Goal: Check status: Check status

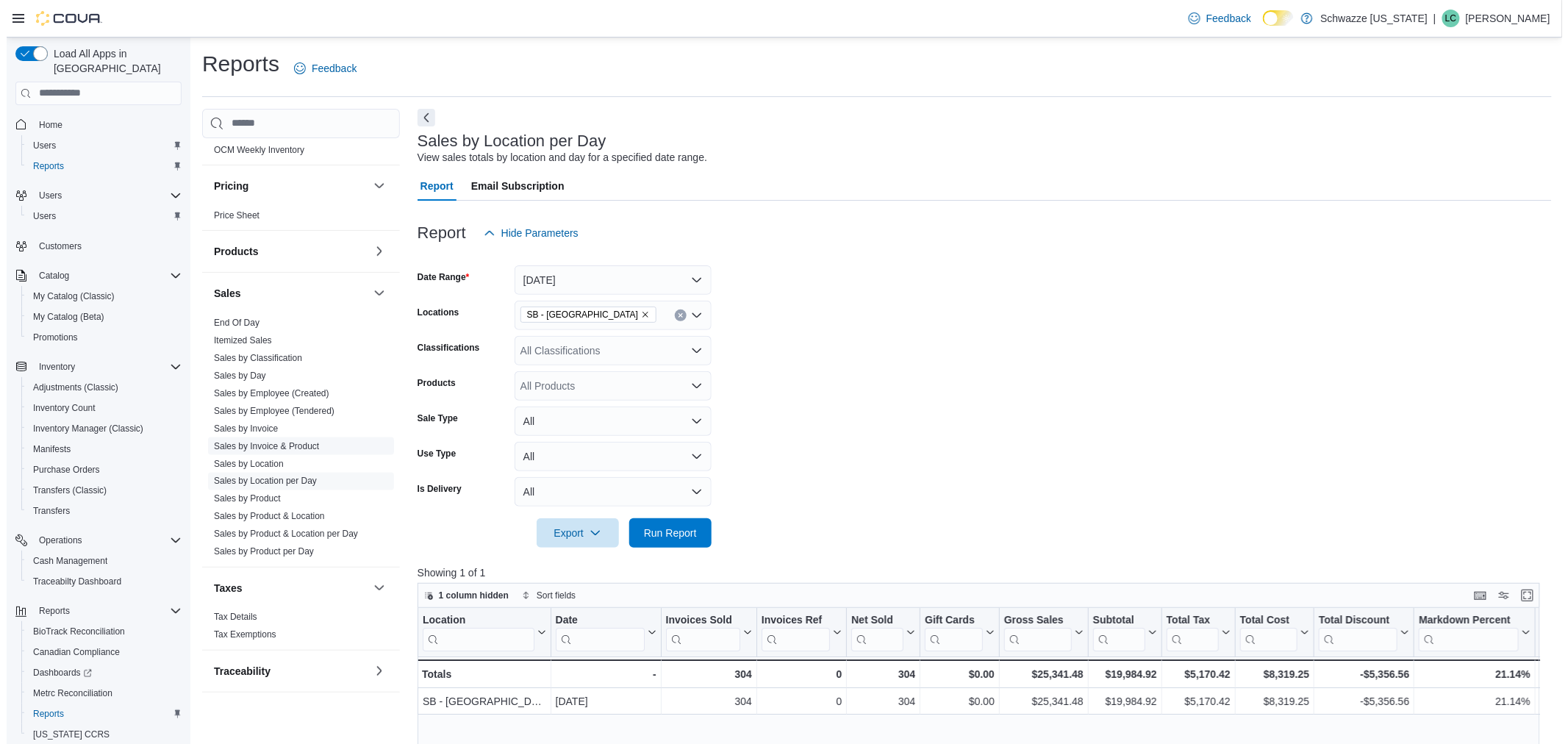
scroll to position [837, 0]
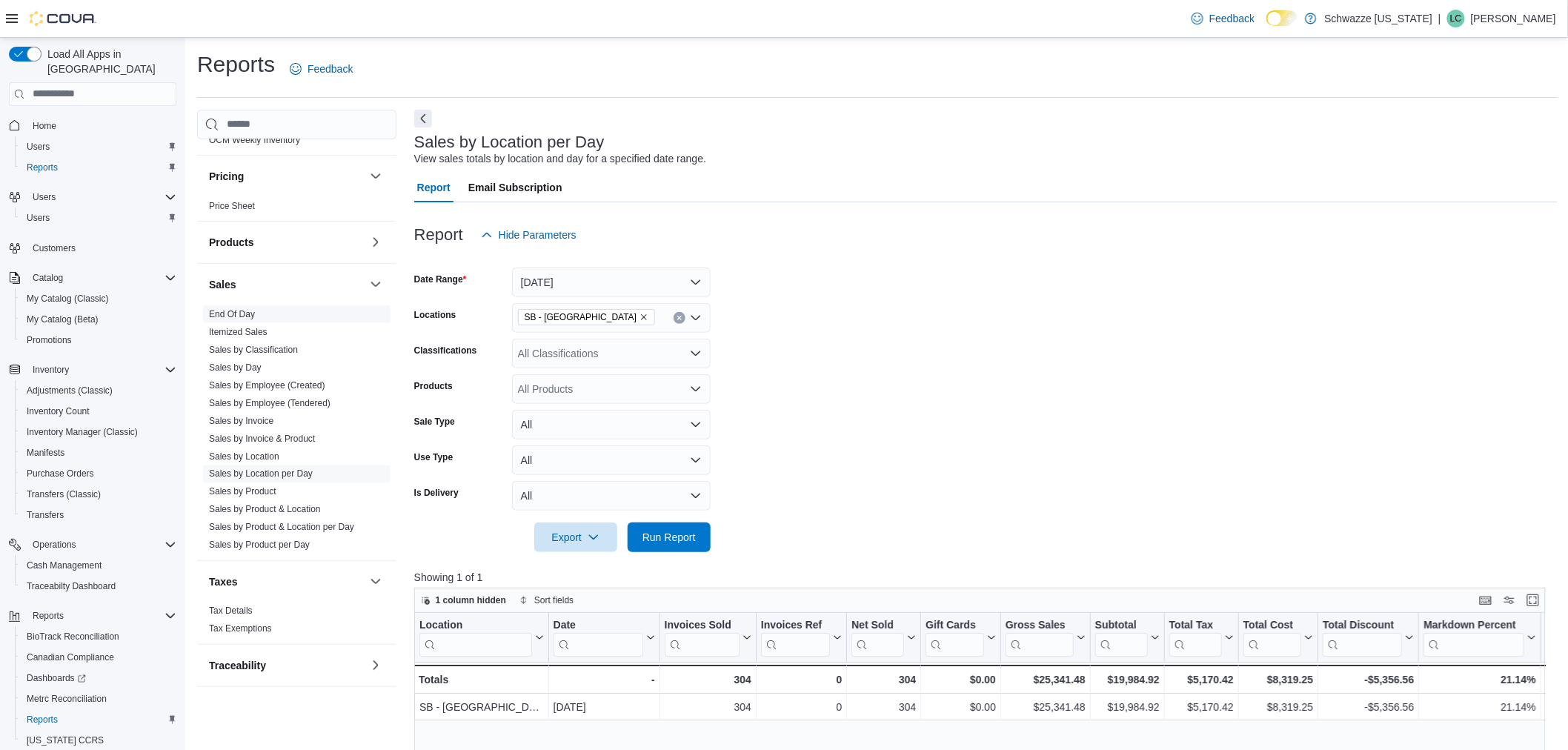
click at [249, 316] on link "End Of Day" at bounding box center [232, 314] width 46 height 10
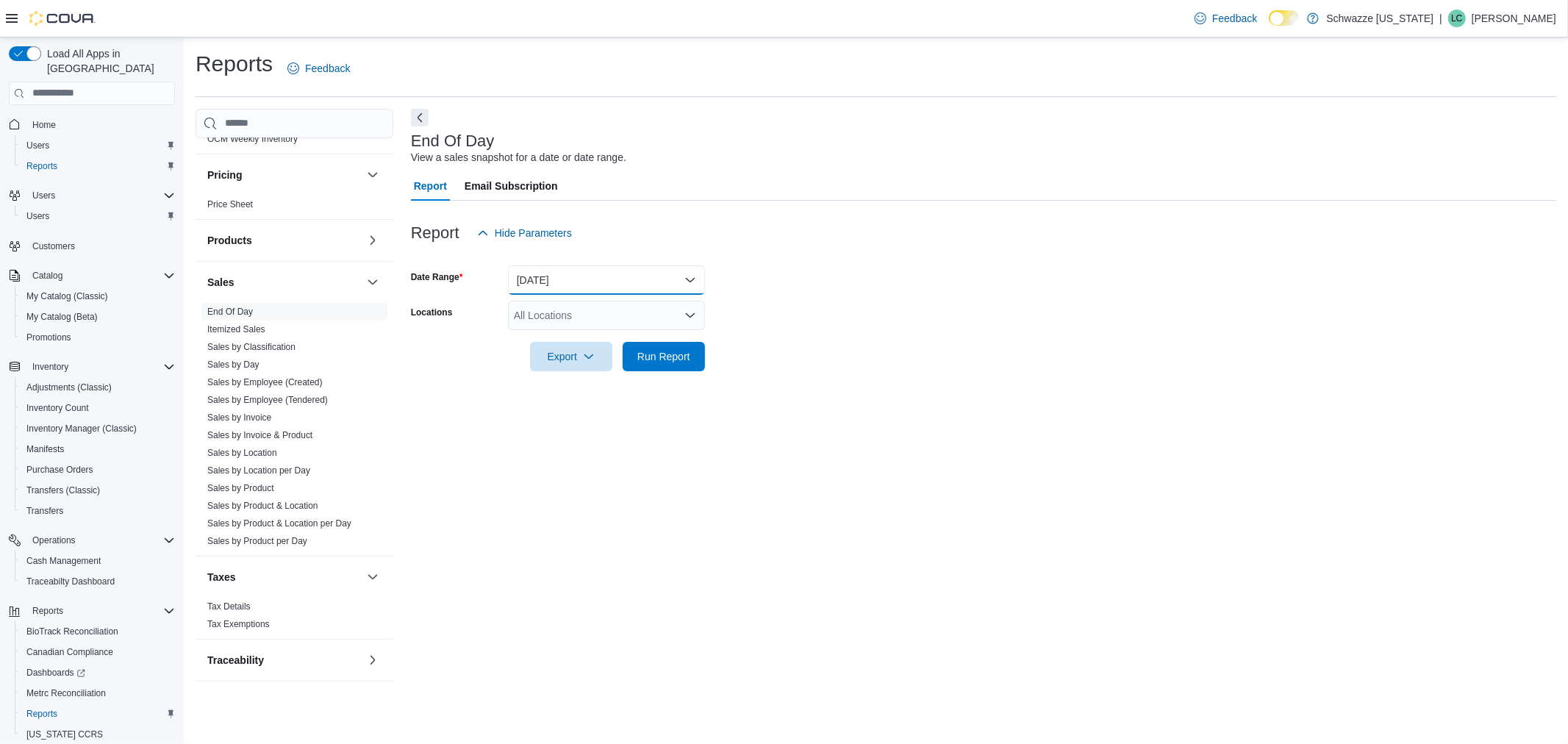
click at [585, 276] on button "Today" at bounding box center [607, 280] width 197 height 29
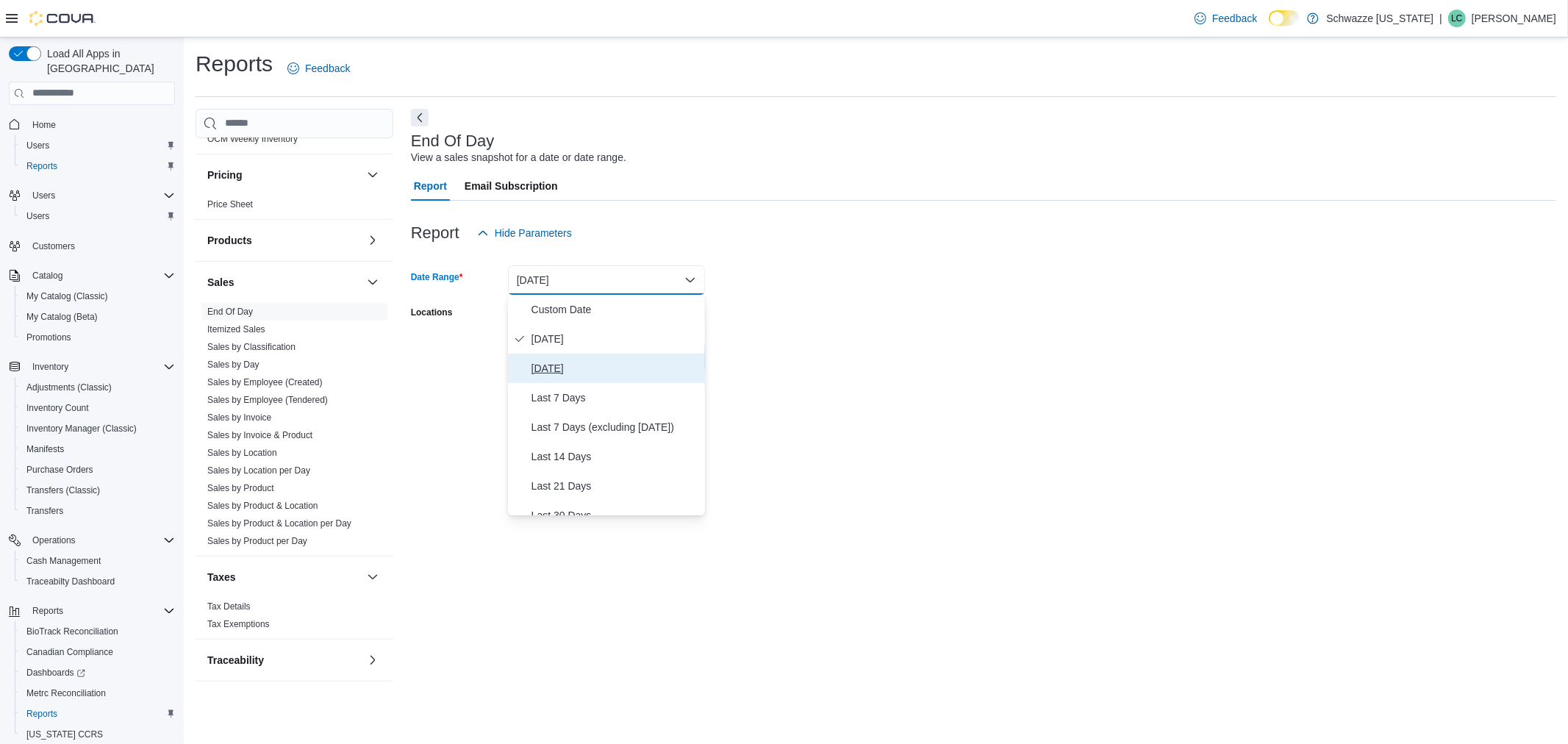
click at [556, 364] on span "Yesterday" at bounding box center [615, 368] width 168 height 18
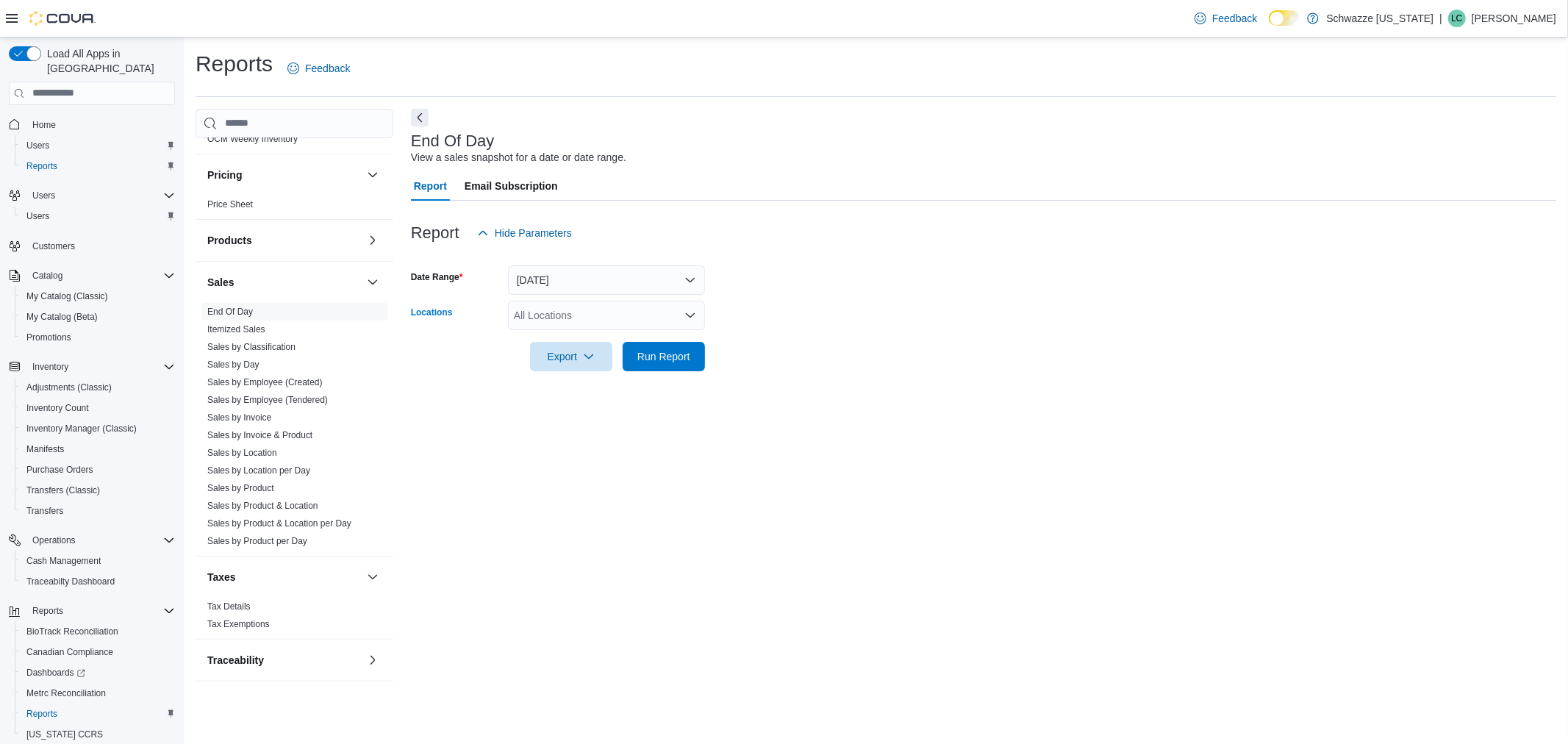
click at [600, 323] on div "All Locations" at bounding box center [607, 315] width 197 height 29
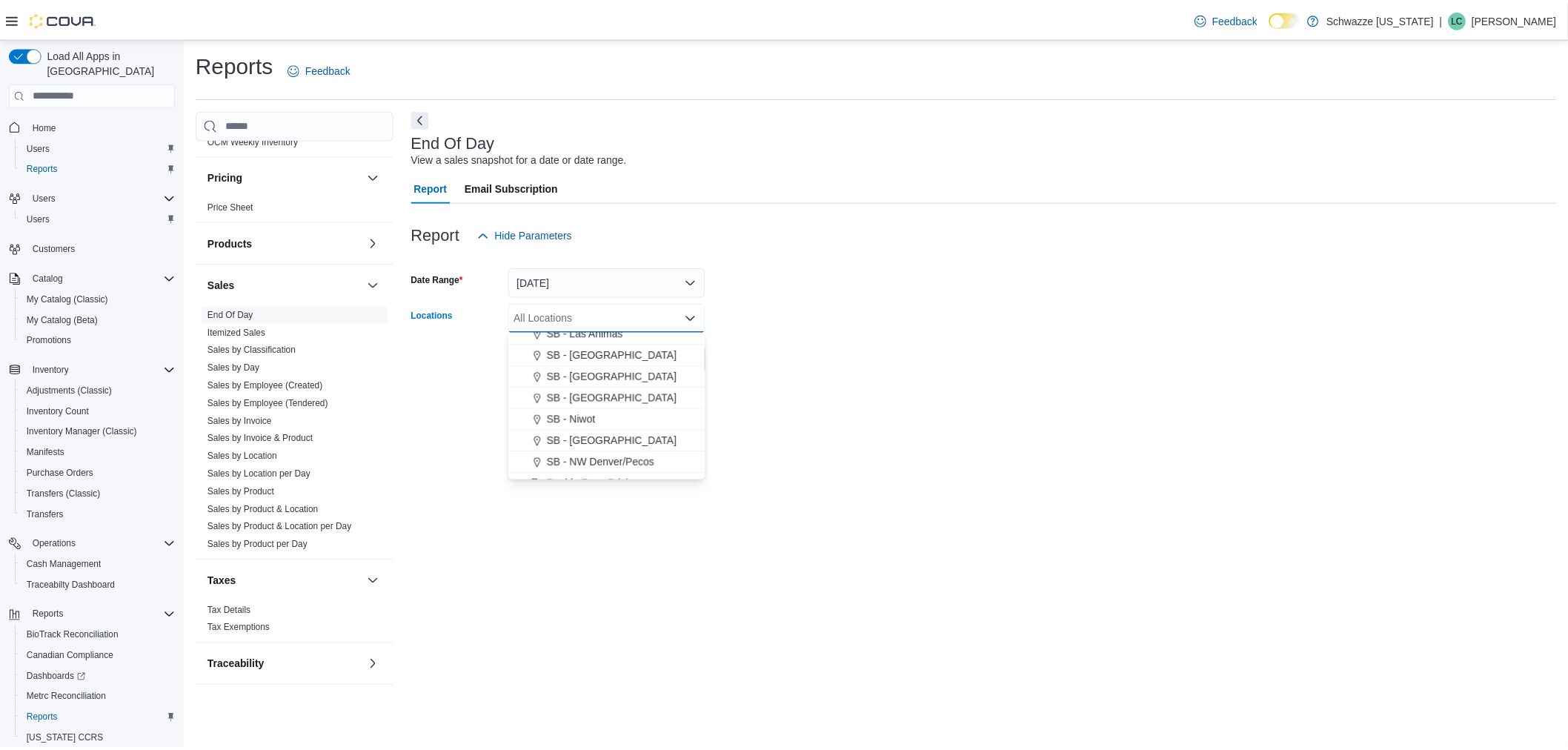
scroll to position [546, 0]
click at [608, 378] on span "SB - [GEOGRAPHIC_DATA]" at bounding box center [617, 376] width 131 height 15
click at [791, 315] on form "Date Range Yesterday Locations SB - Manitou Springs Combo box. Selected. SB - M…" at bounding box center [991, 311] width 1155 height 124
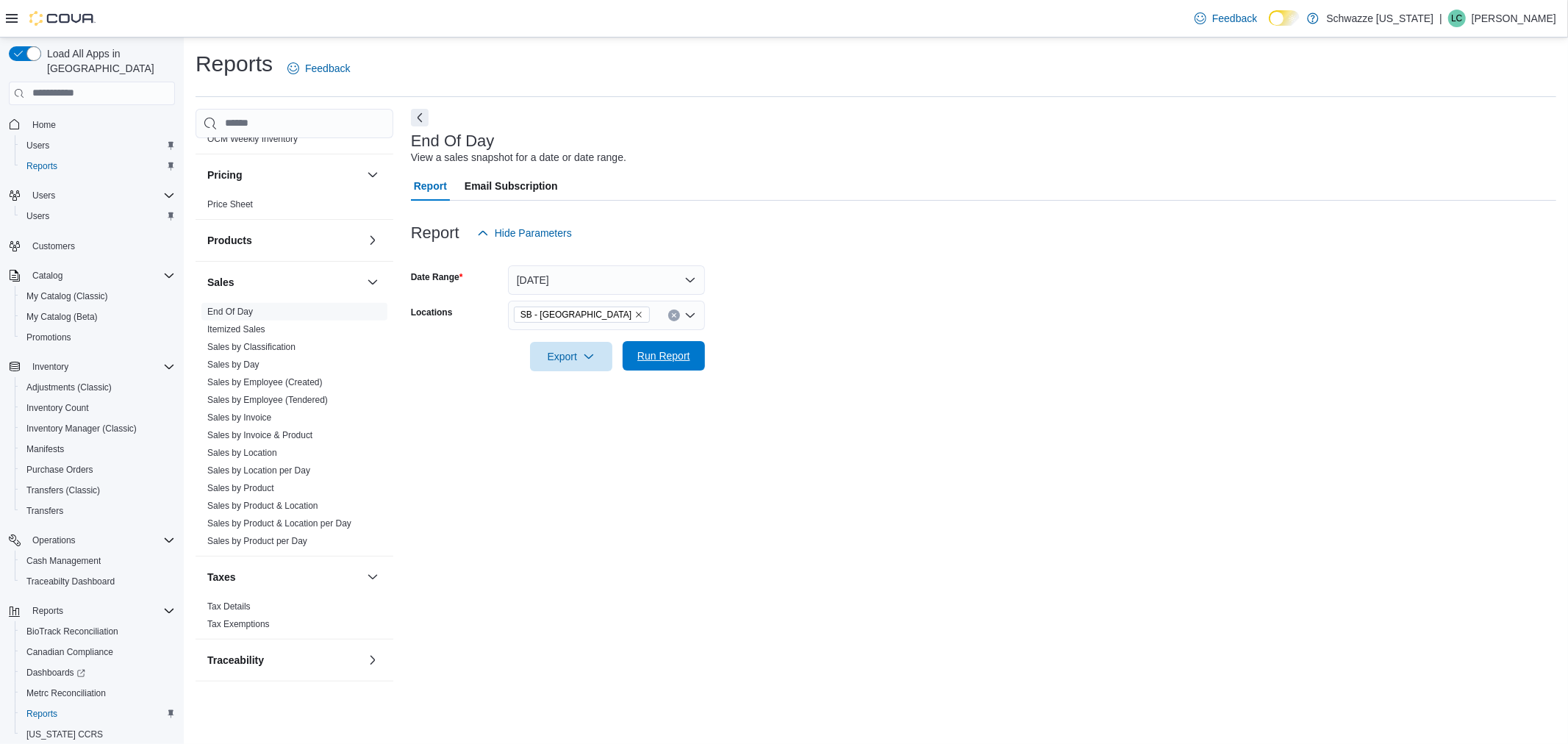
click at [682, 353] on span "Run Report" at bounding box center [663, 356] width 53 height 15
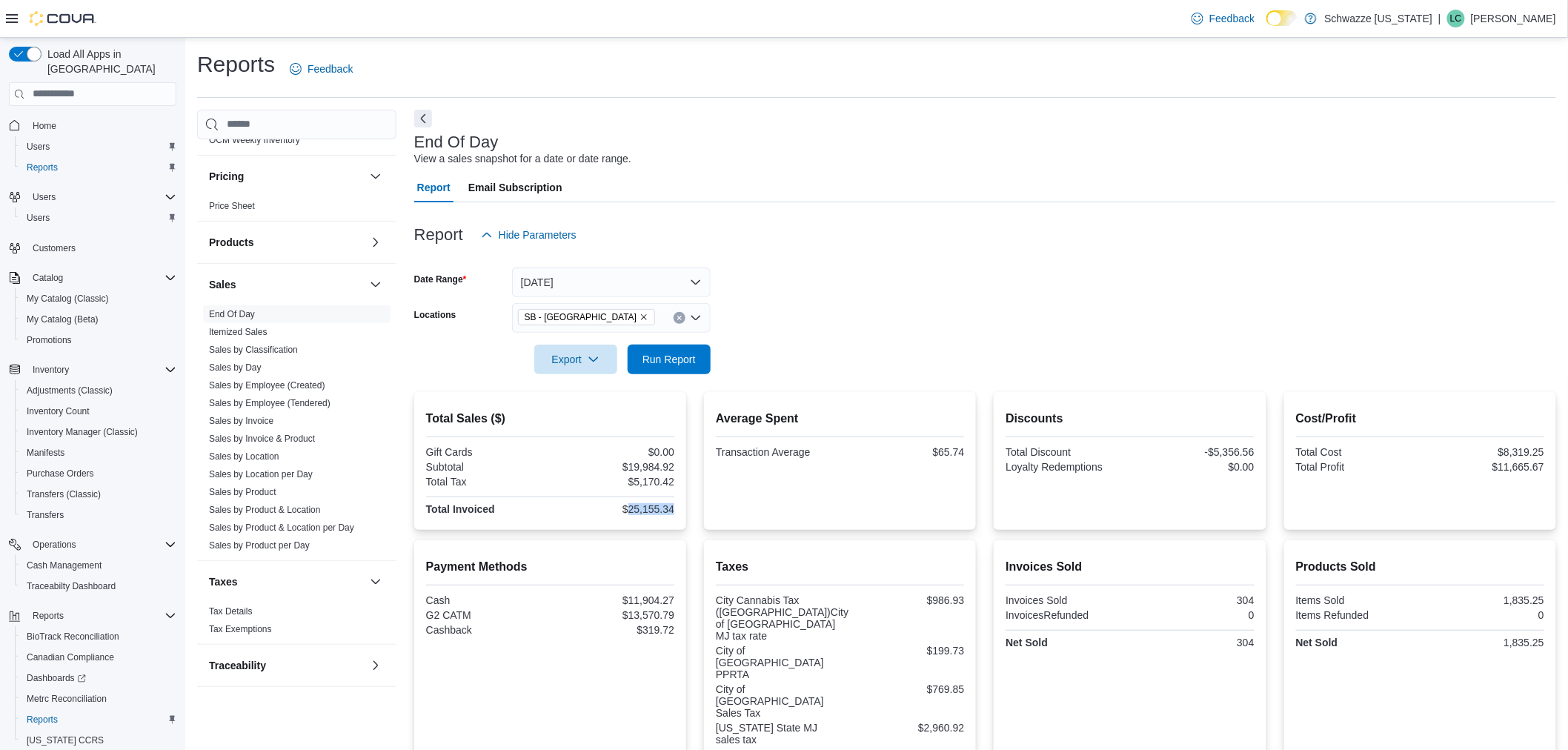
drag, startPoint x: 679, startPoint y: 508, endPoint x: 631, endPoint y: 506, distance: 48.0
click at [631, 506] on div "Total Sales ($) Gift Cards $0.00 Subtotal $19,984.92 Total Tax $5,170.42 Total …" at bounding box center [550, 460] width 272 height 138
copy div "25,155.34"
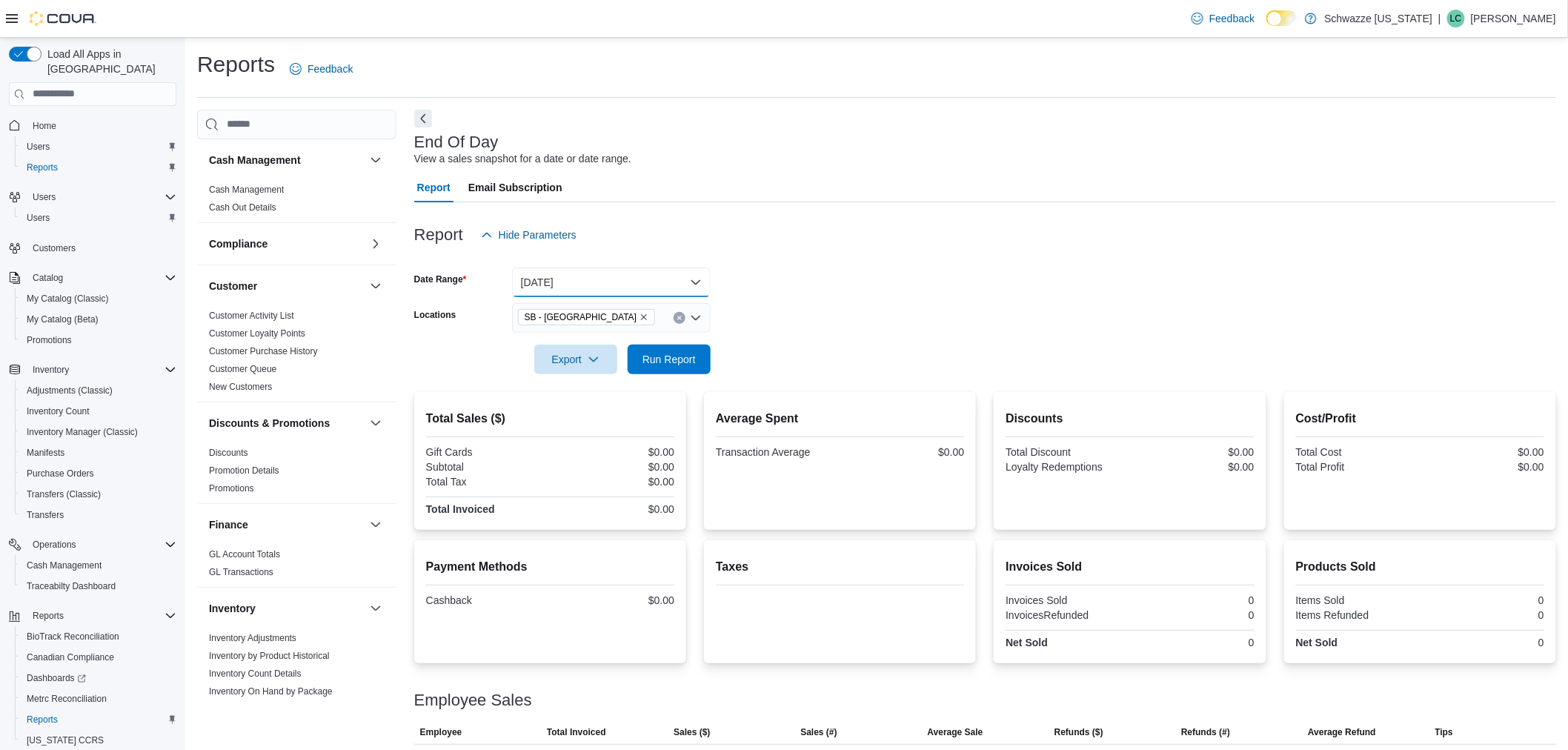
click at [612, 276] on button "Today" at bounding box center [611, 282] width 199 height 29
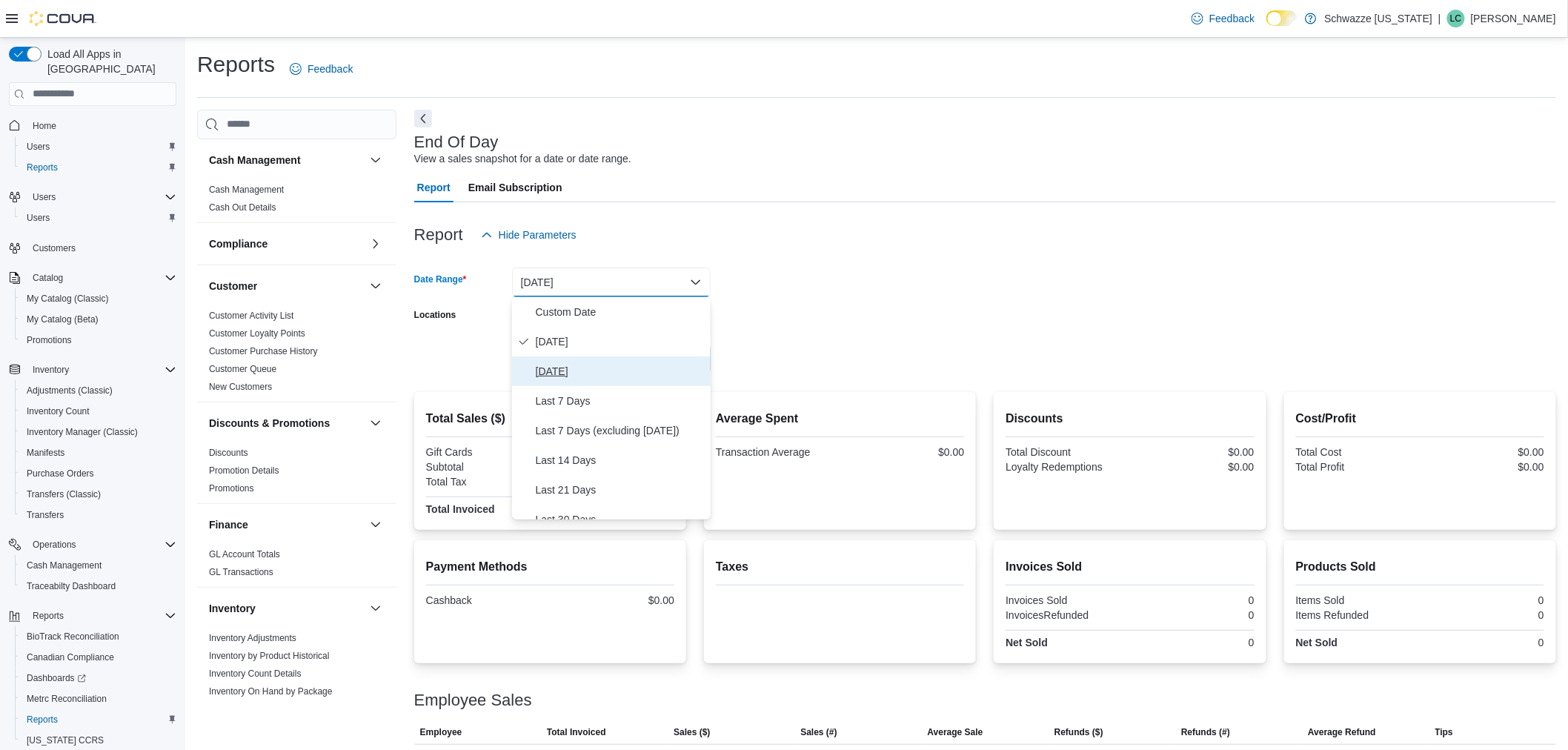
click at [574, 362] on span "[DATE]" at bounding box center [620, 371] width 169 height 18
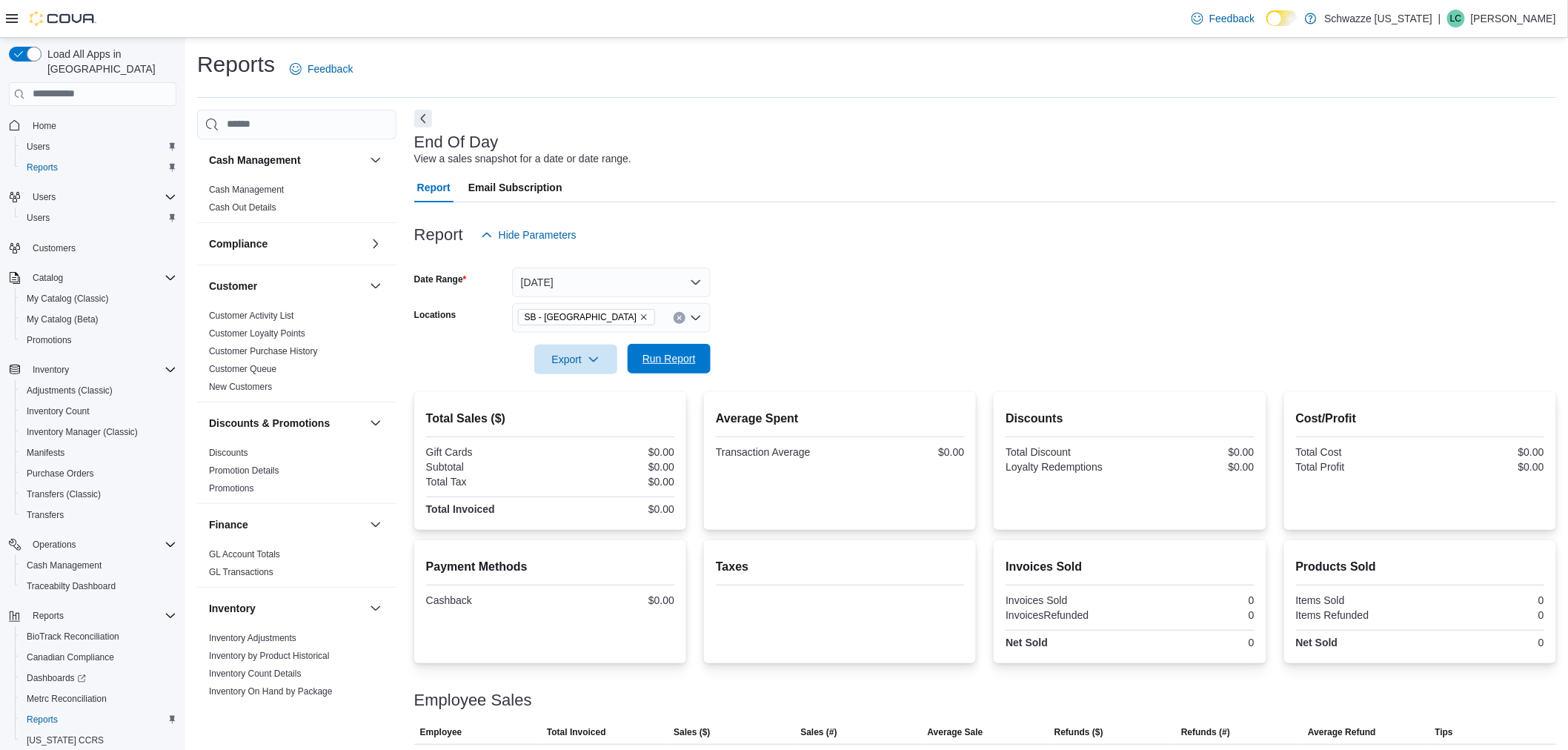
click at [661, 354] on span "Run Report" at bounding box center [668, 358] width 53 height 15
